Goal: Navigation & Orientation: Find specific page/section

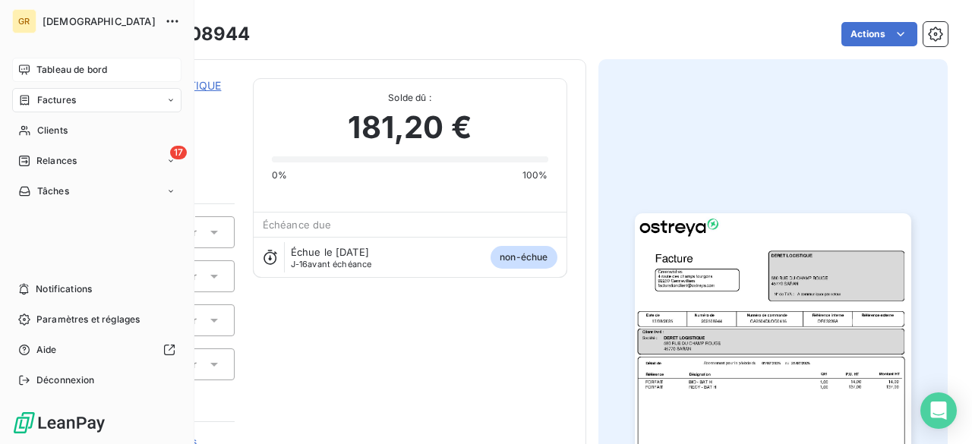
click at [30, 71] on div "Tableau de bord" at bounding box center [96, 70] width 169 height 24
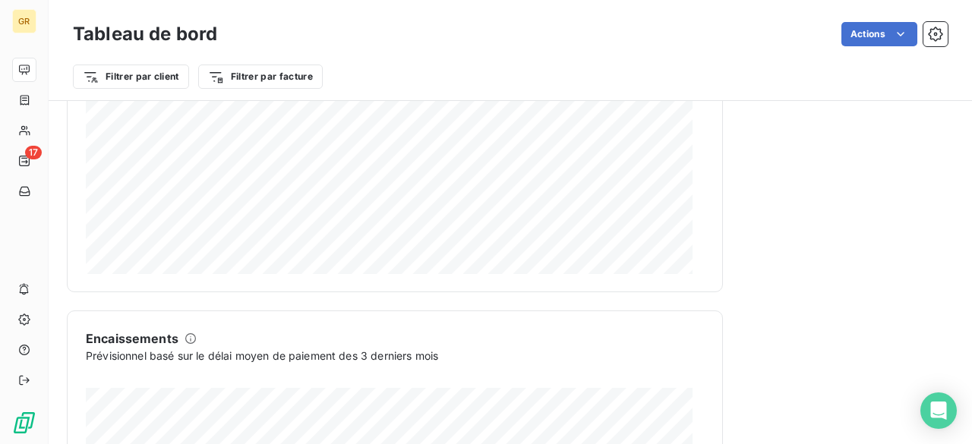
scroll to position [989, 0]
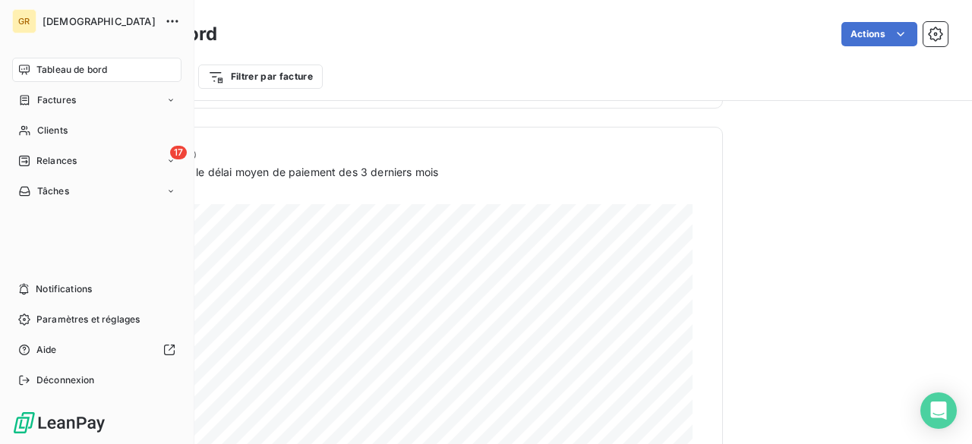
click at [26, 77] on div "Tableau de bord" at bounding box center [96, 70] width 169 height 24
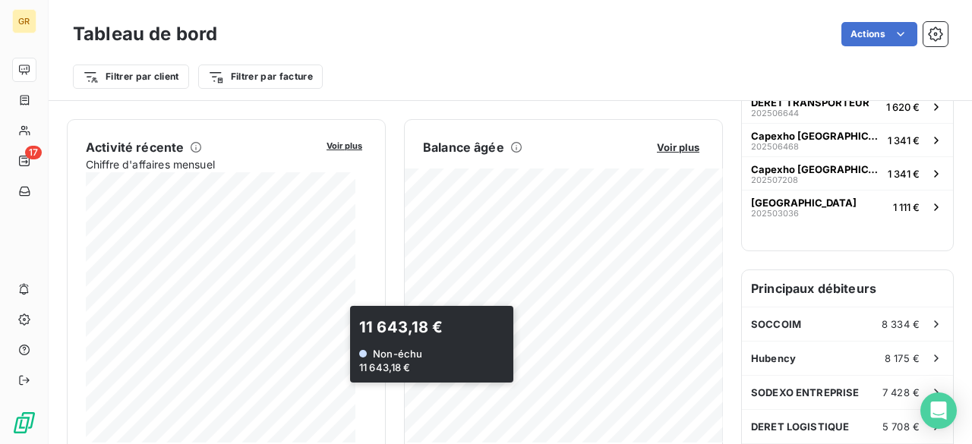
scroll to position [0, 0]
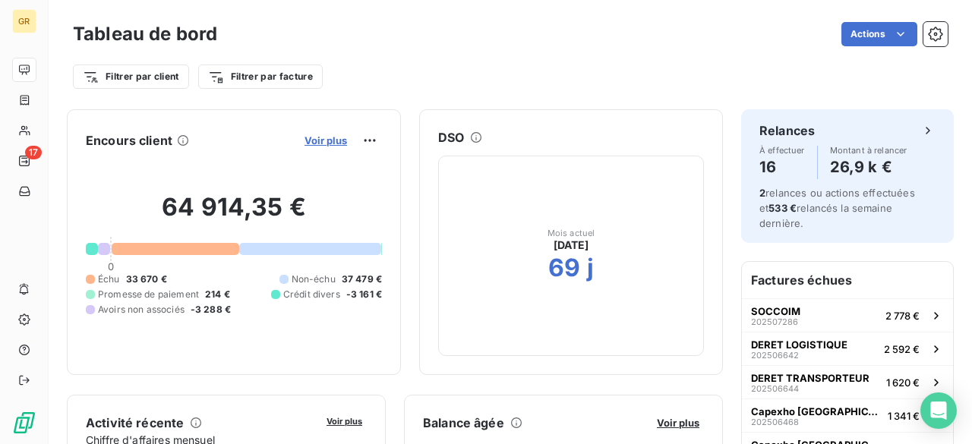
click at [314, 140] on span "Voir plus" at bounding box center [325, 140] width 43 height 12
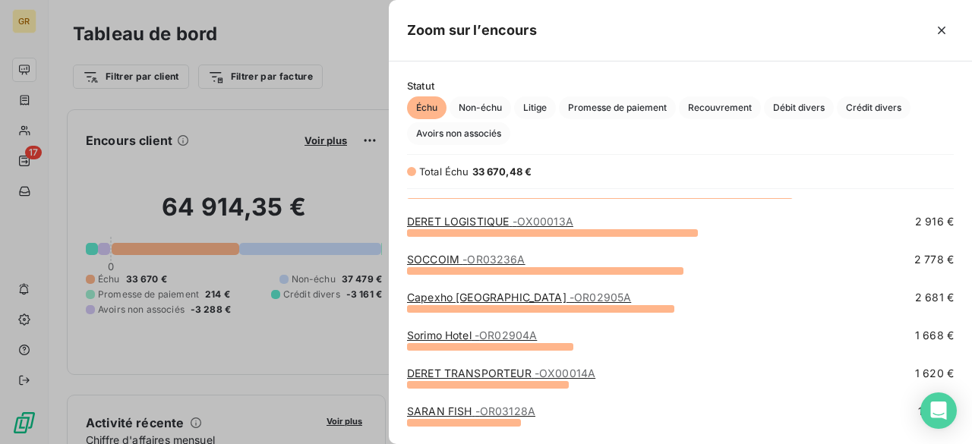
scroll to position [131, 0]
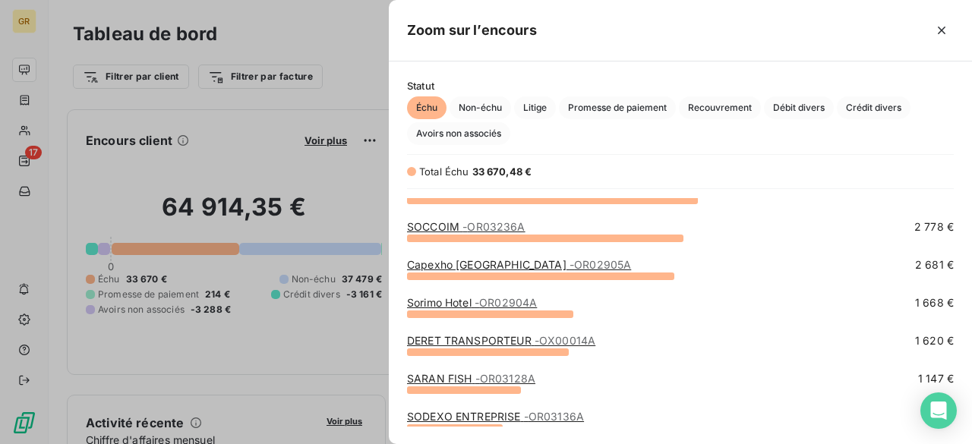
click at [456, 264] on link "Capexho [GEOGRAPHIC_DATA] - OR02905A" at bounding box center [519, 264] width 224 height 13
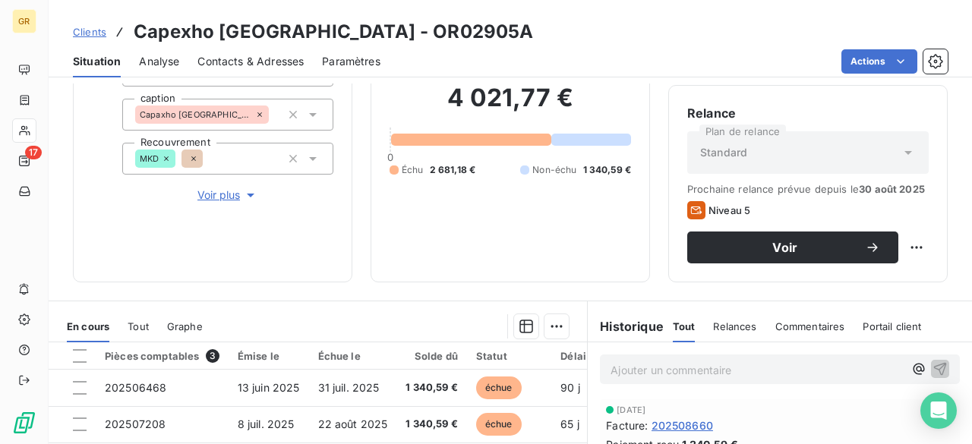
scroll to position [228, 0]
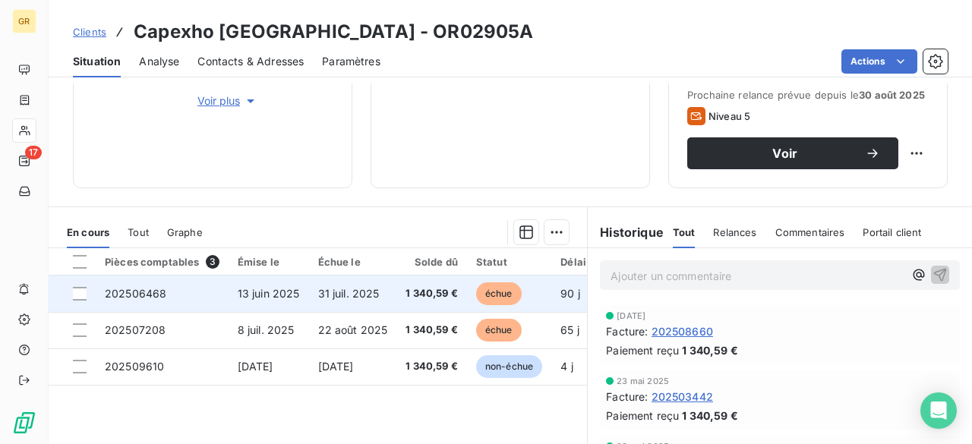
click at [276, 305] on td "13 juin 2025" at bounding box center [269, 294] width 80 height 36
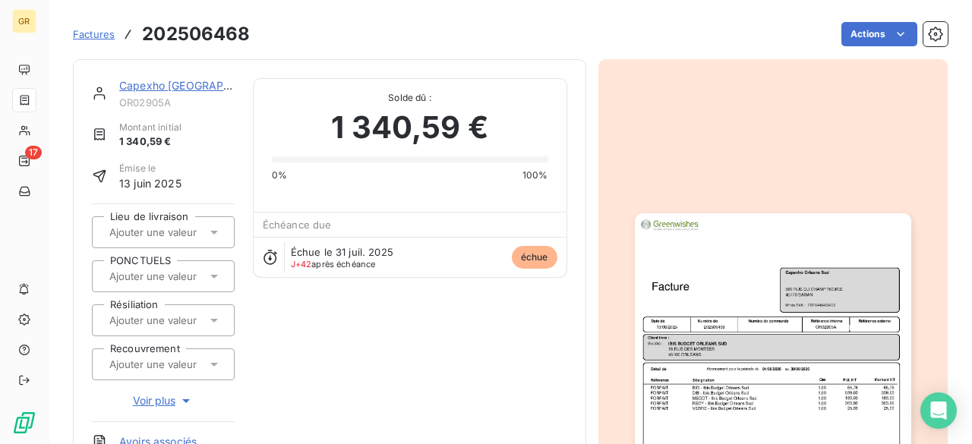
click at [688, 286] on img "button" at bounding box center [773, 408] width 276 height 390
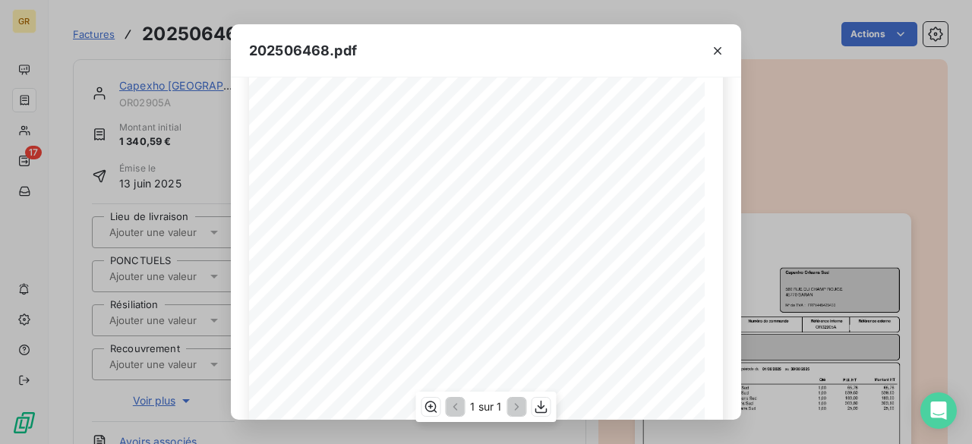
scroll to position [337, 0]
click at [716, 43] on icon "button" at bounding box center [717, 50] width 15 height 15
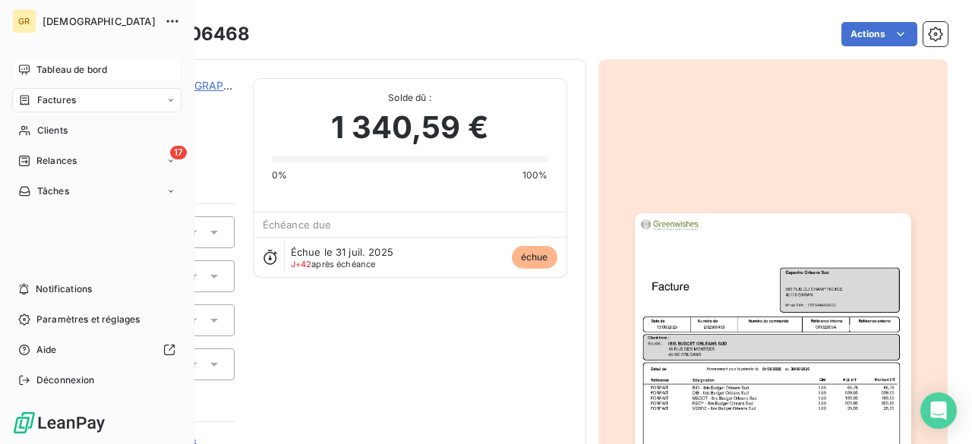
click at [42, 61] on div "Tableau de bord" at bounding box center [96, 70] width 169 height 24
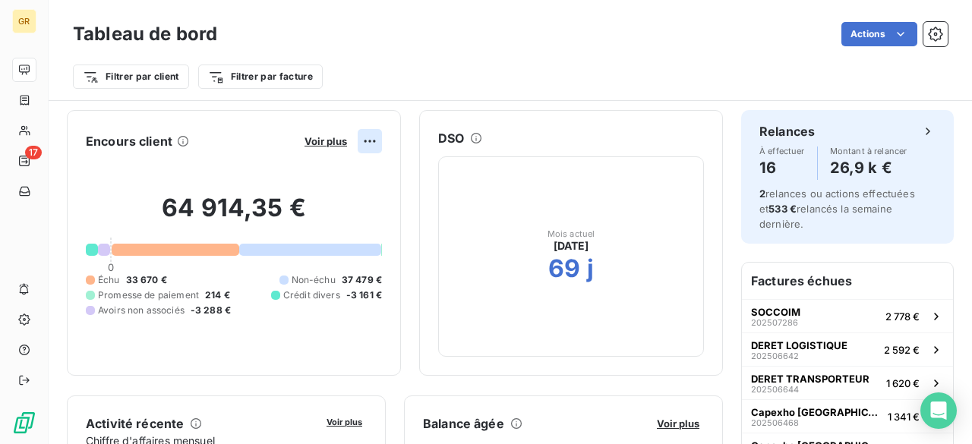
click at [351, 140] on html "GR 17 Tableau de bord Actions Filtrer par client Filtrer par facture Encours cl…" at bounding box center [486, 222] width 972 height 444
click at [346, 140] on html "GR 17 Tableau de bord Actions Filtrer par client Filtrer par facture Encours cl…" at bounding box center [486, 222] width 972 height 444
click at [328, 146] on span "Voir plus" at bounding box center [325, 141] width 43 height 12
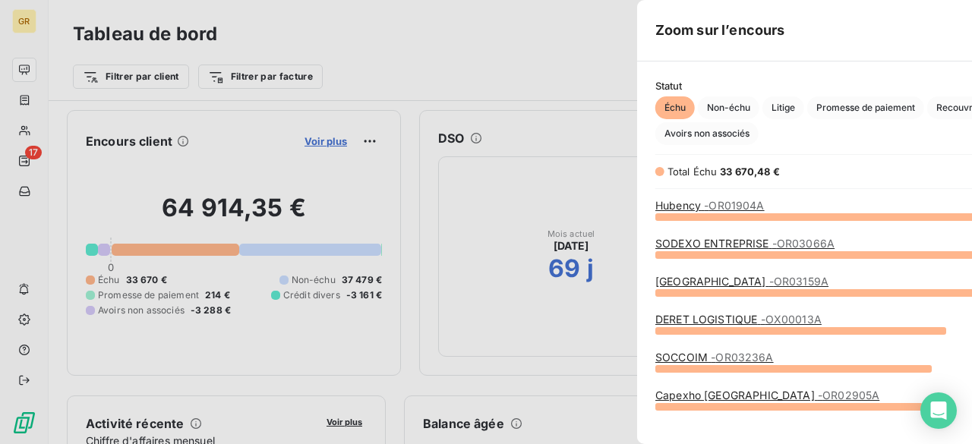
scroll to position [433, 571]
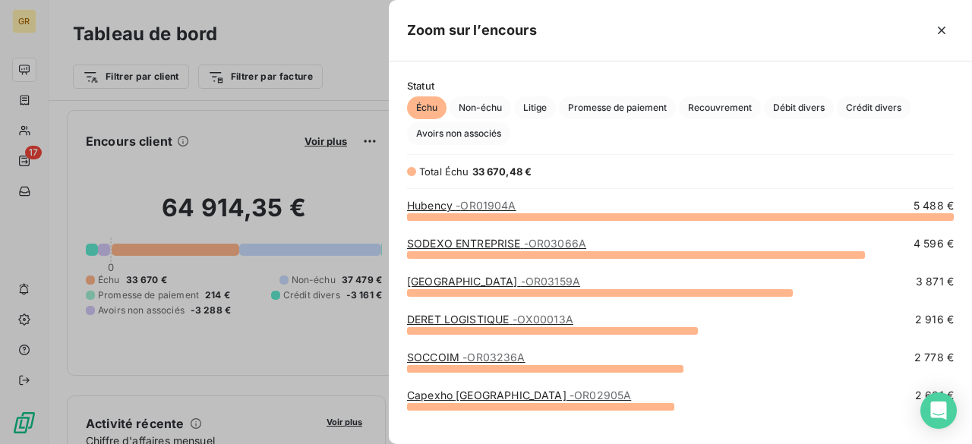
click at [325, 55] on div at bounding box center [486, 222] width 972 height 444
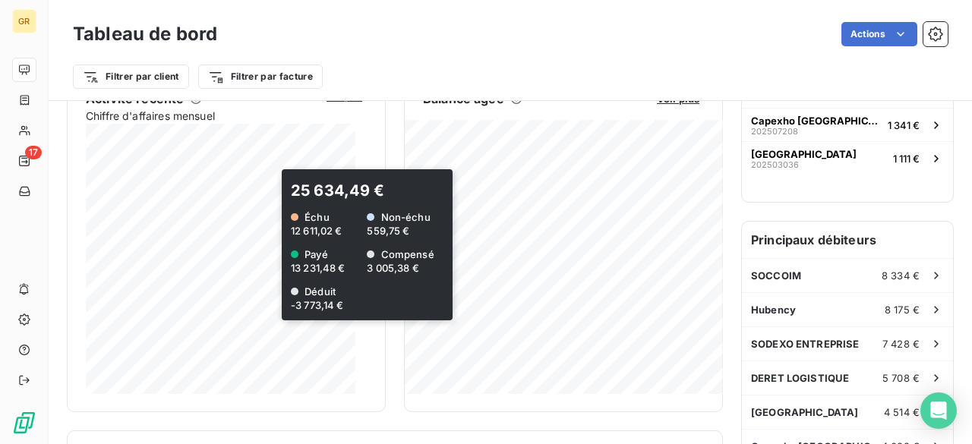
scroll to position [304, 0]
